Goal: Information Seeking & Learning: Learn about a topic

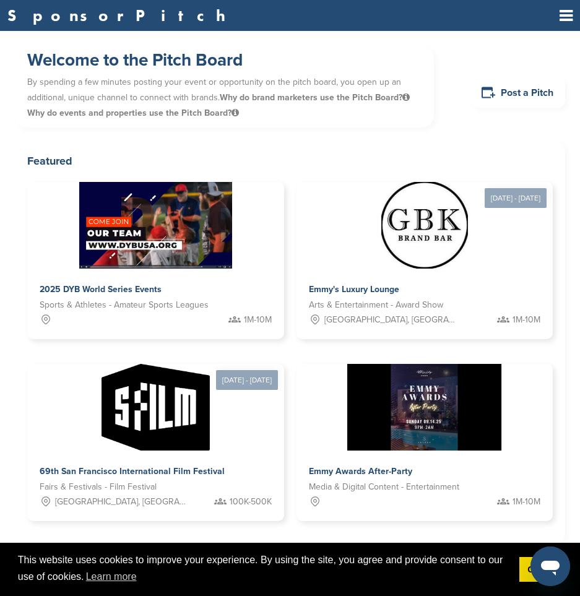
click at [572, 13] on icon at bounding box center [566, 15] width 13 height 15
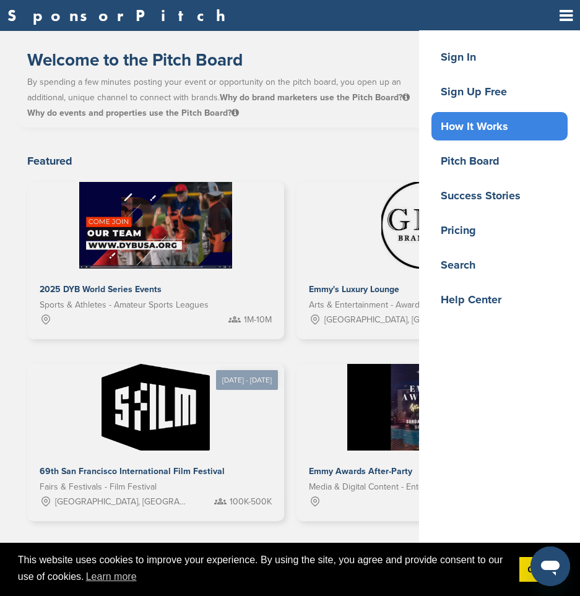
click at [461, 129] on div "How It Works" at bounding box center [503, 126] width 130 height 22
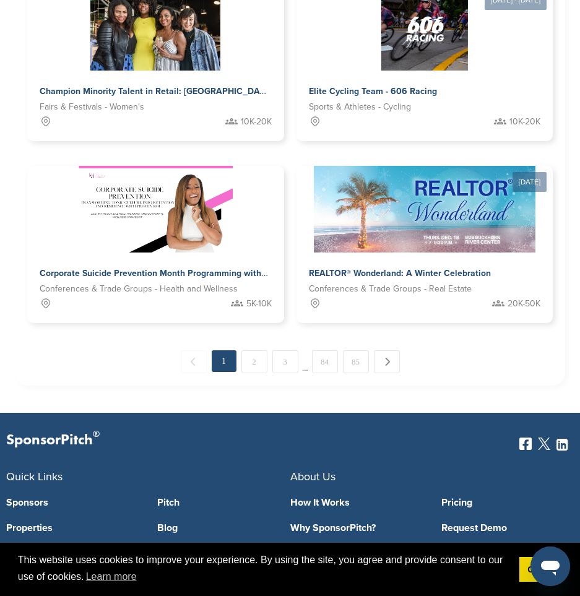
scroll to position [1486, 0]
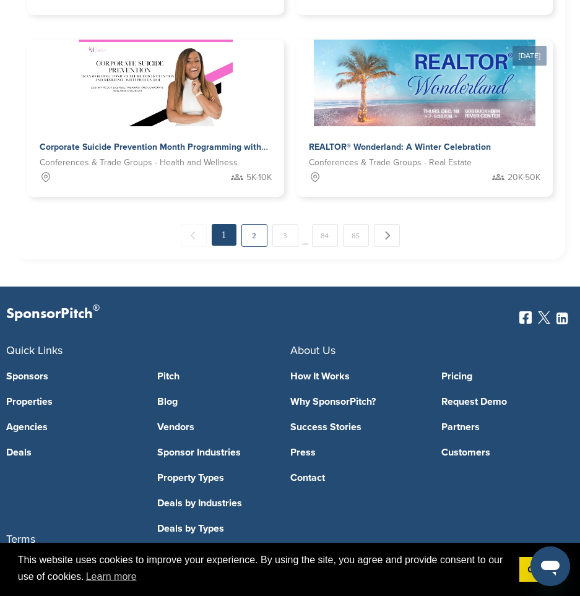
click at [251, 238] on link "2" at bounding box center [254, 235] width 26 height 23
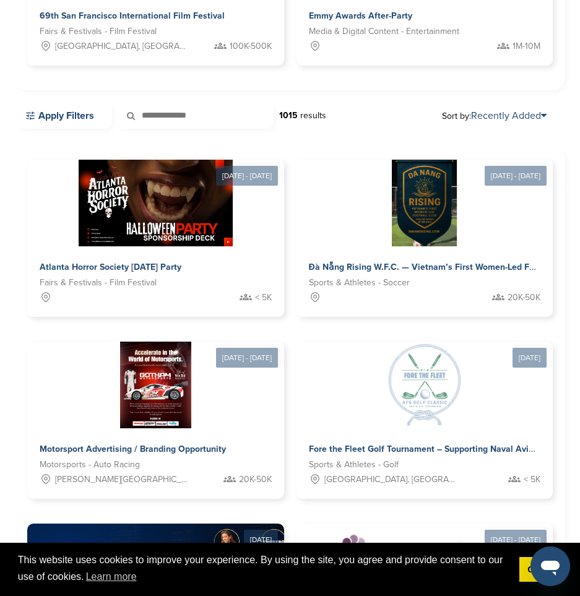
drag, startPoint x: 511, startPoint y: 97, endPoint x: 505, endPoint y: 109, distance: 14.1
click at [508, 100] on div "Welcome to the Pitch Board By spending a few minutes posting your event or oppo…" at bounding box center [290, 440] width 550 height 1700
click at [503, 112] on link "Recently Added" at bounding box center [509, 116] width 76 height 12
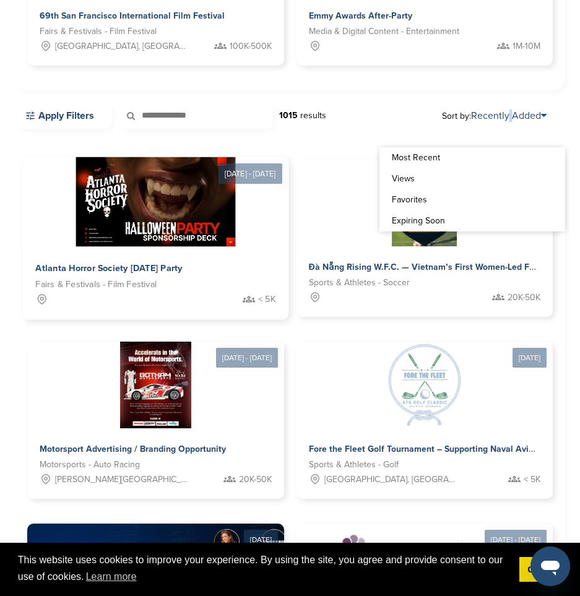
click at [204, 232] on img at bounding box center [156, 202] width 160 height 90
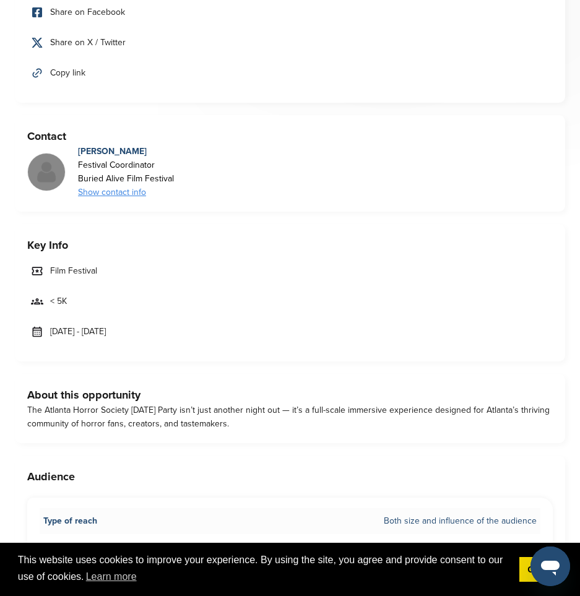
scroll to position [681, 0]
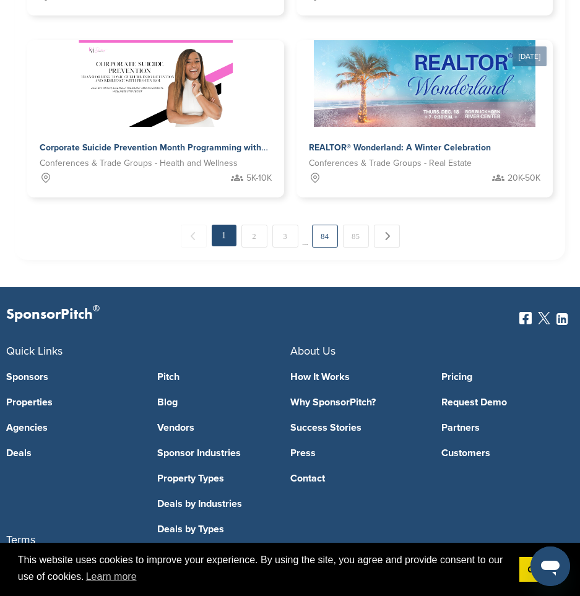
scroll to position [1553, 0]
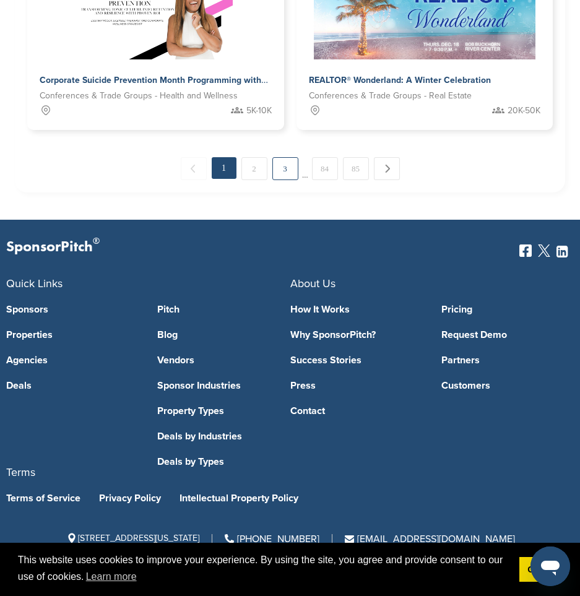
click at [280, 172] on link "3" at bounding box center [285, 168] width 26 height 23
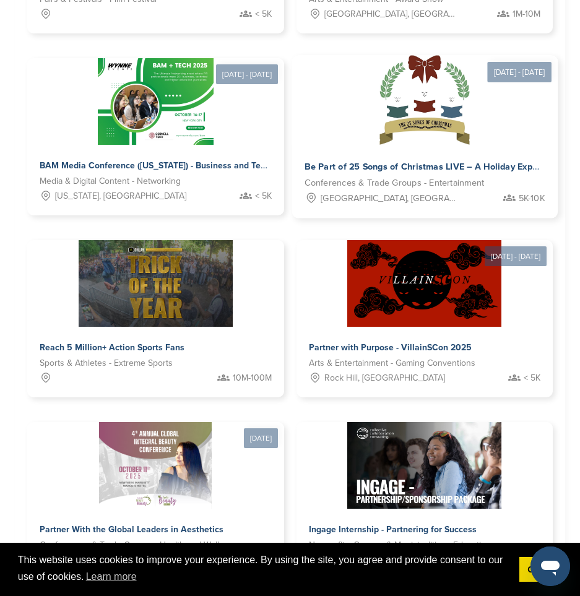
scroll to position [951, 0]
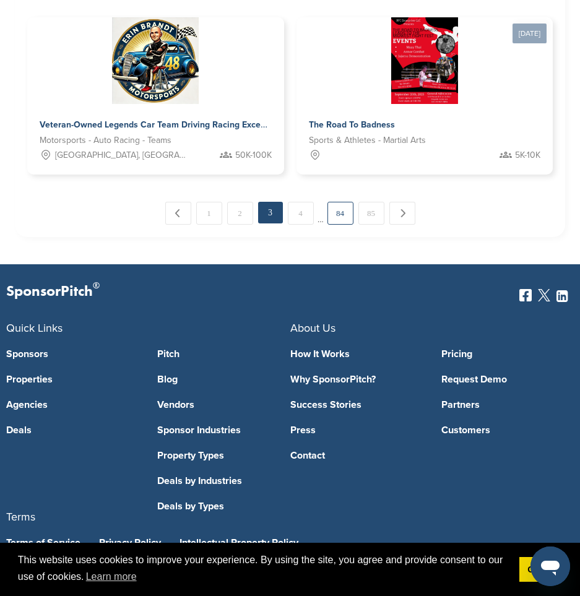
click at [336, 211] on link "84" at bounding box center [341, 213] width 26 height 23
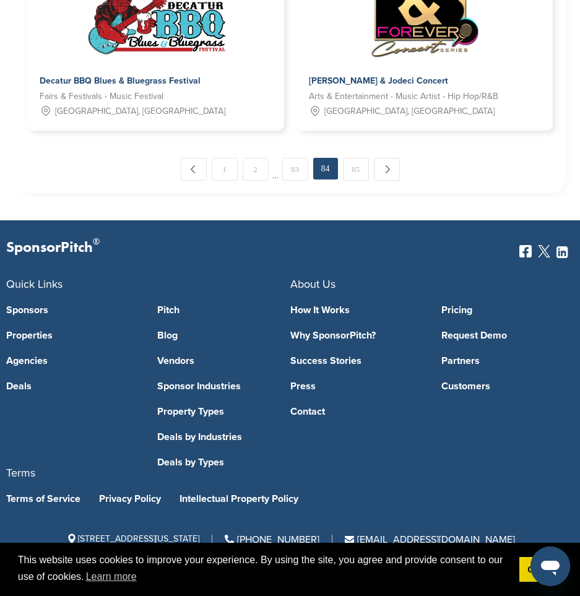
scroll to position [1553, 0]
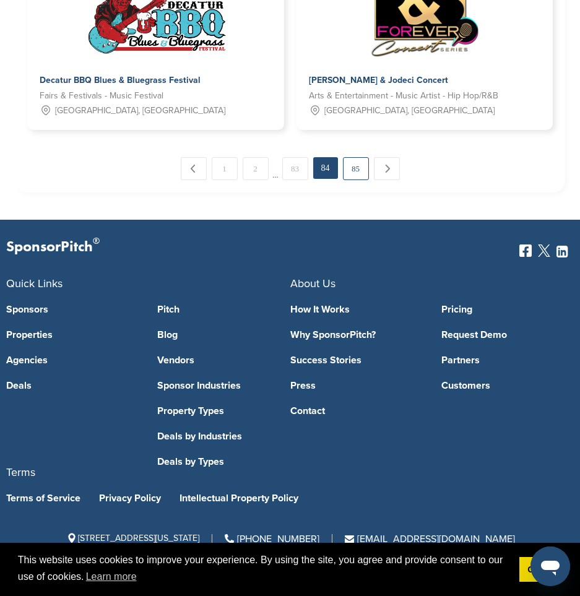
click at [355, 175] on link "85" at bounding box center [356, 168] width 26 height 23
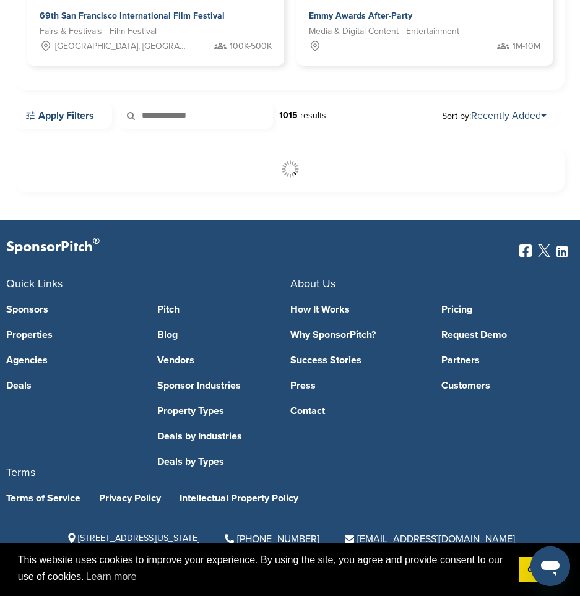
scroll to position [456, 0]
